Goal: Find specific page/section: Find specific page/section

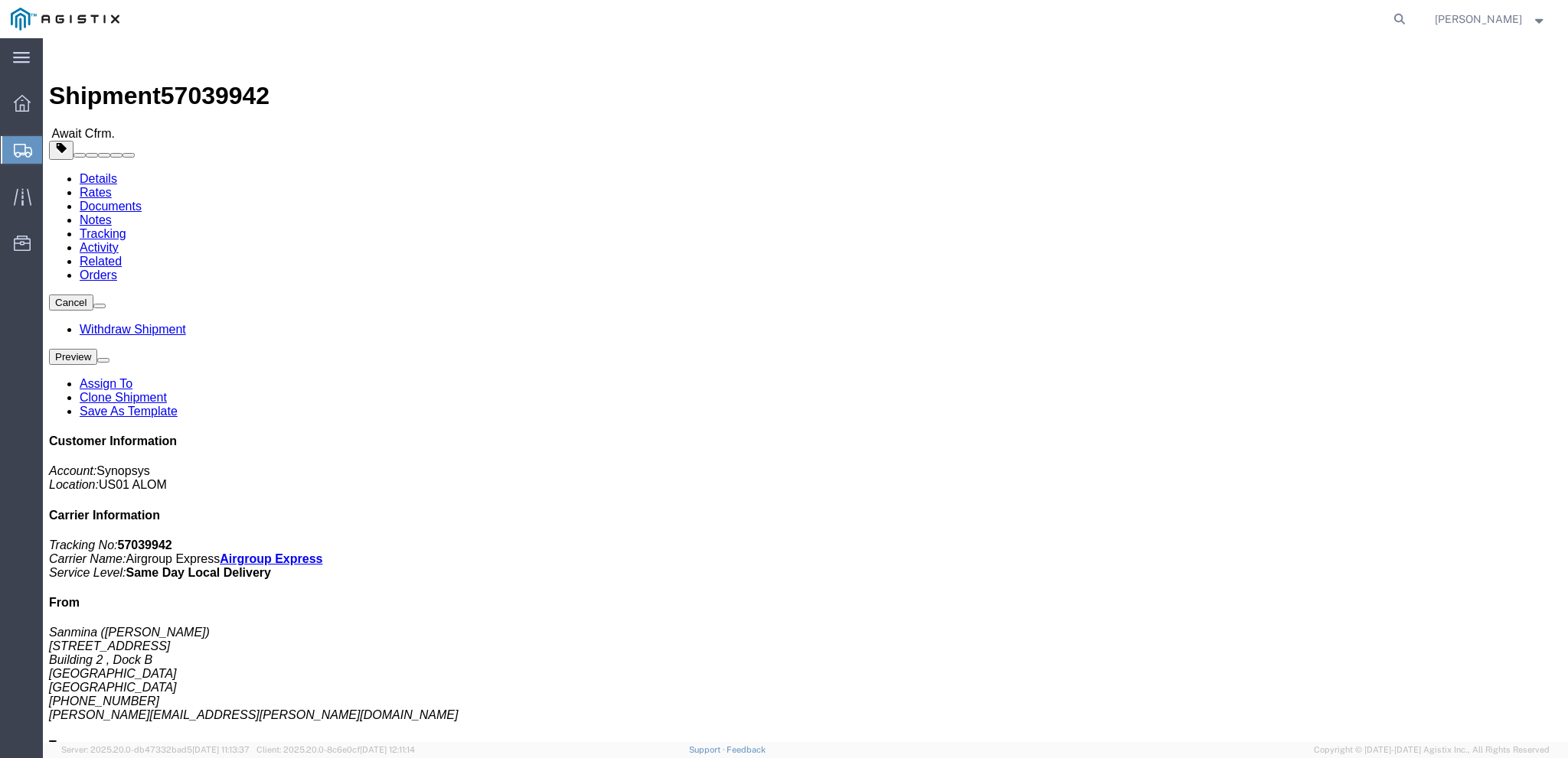
click link "Documents"
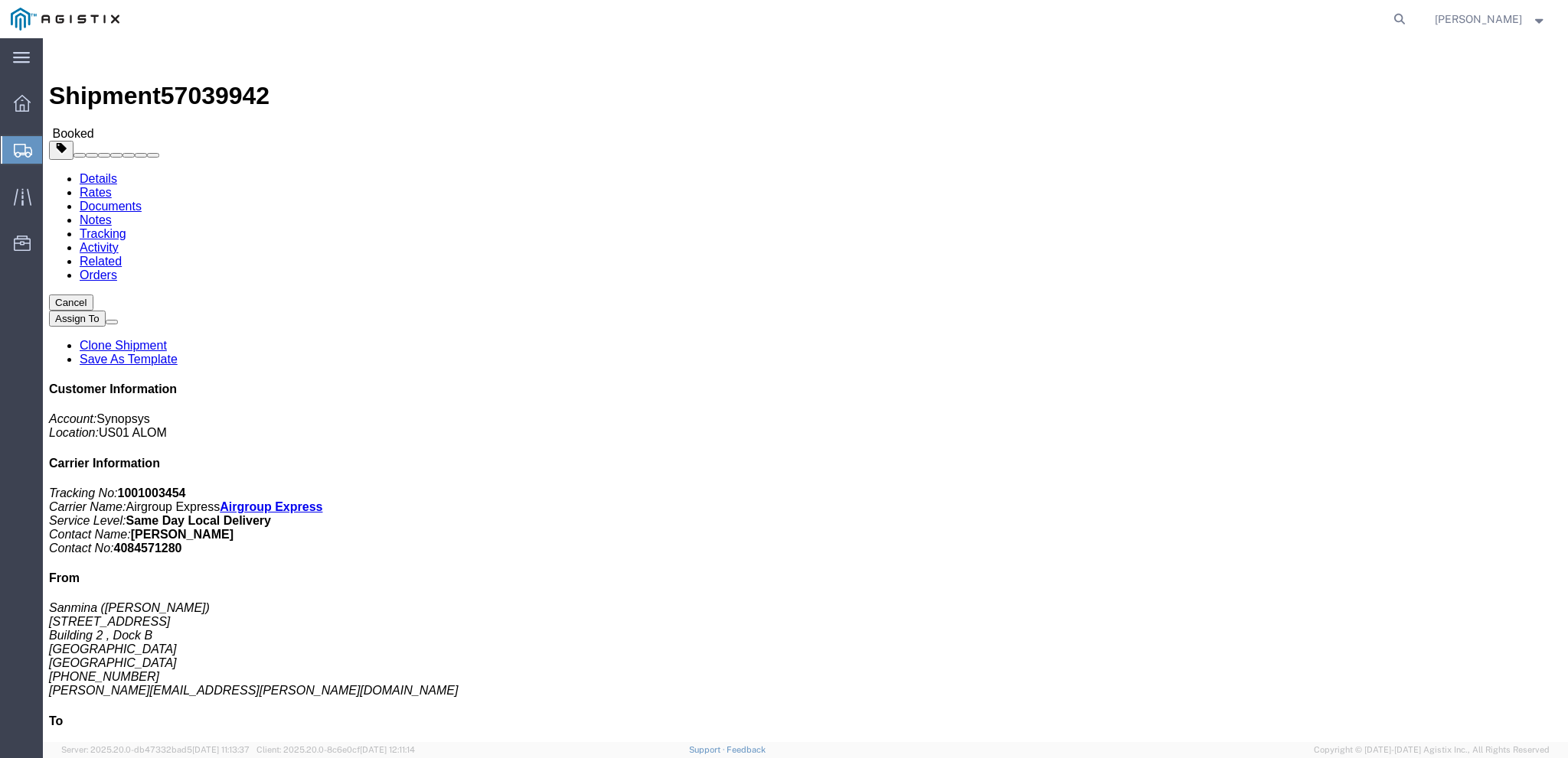
click link "Documents"
